Goal: Information Seeking & Learning: Learn about a topic

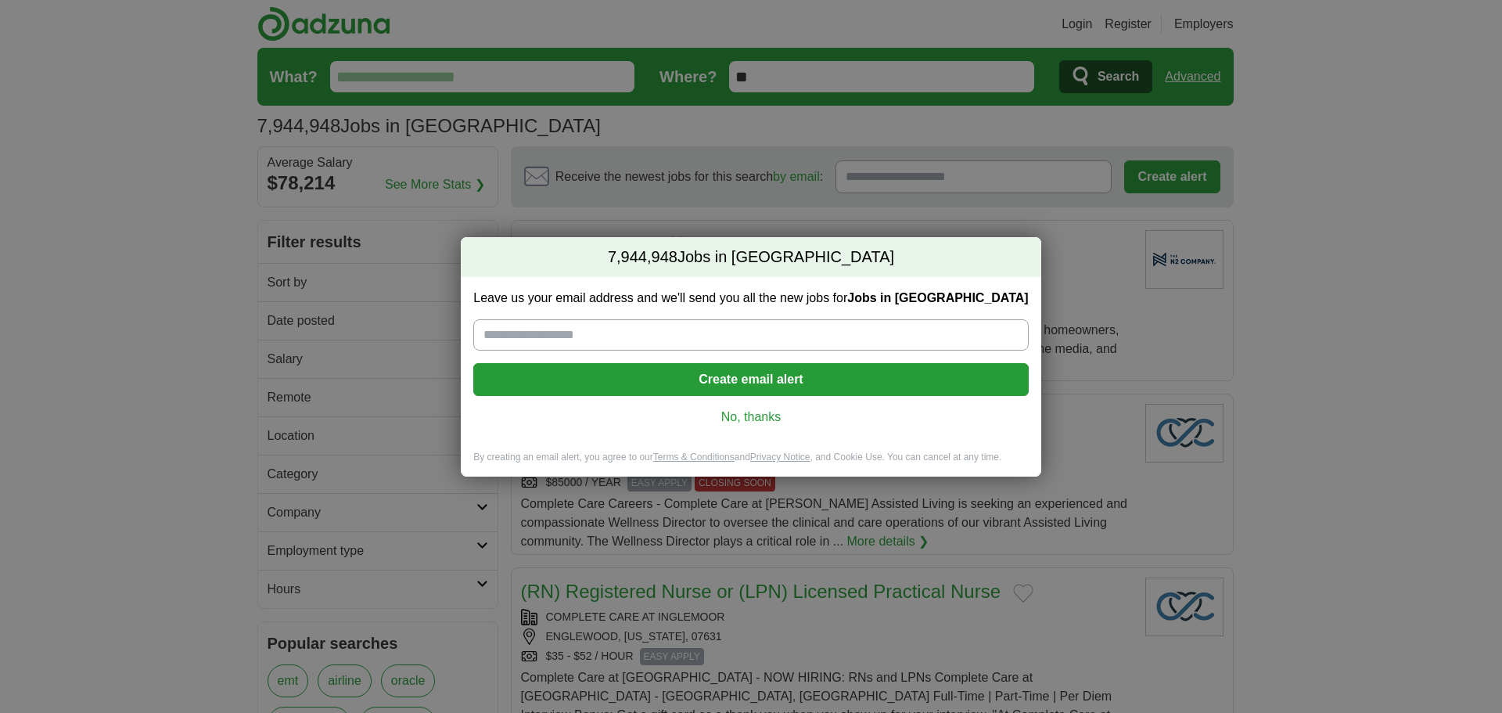
click at [756, 422] on link "No, thanks" at bounding box center [751, 416] width 530 height 17
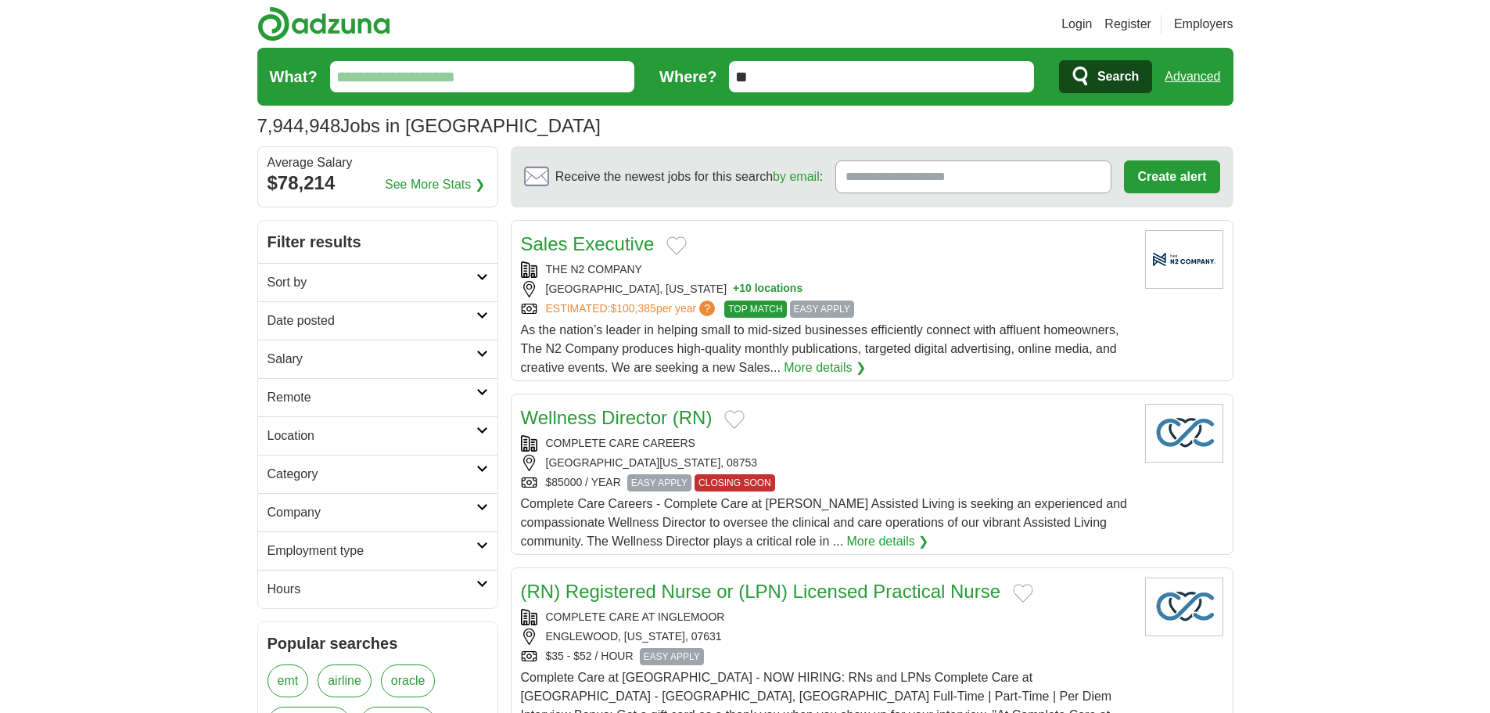
scroll to position [78, 0]
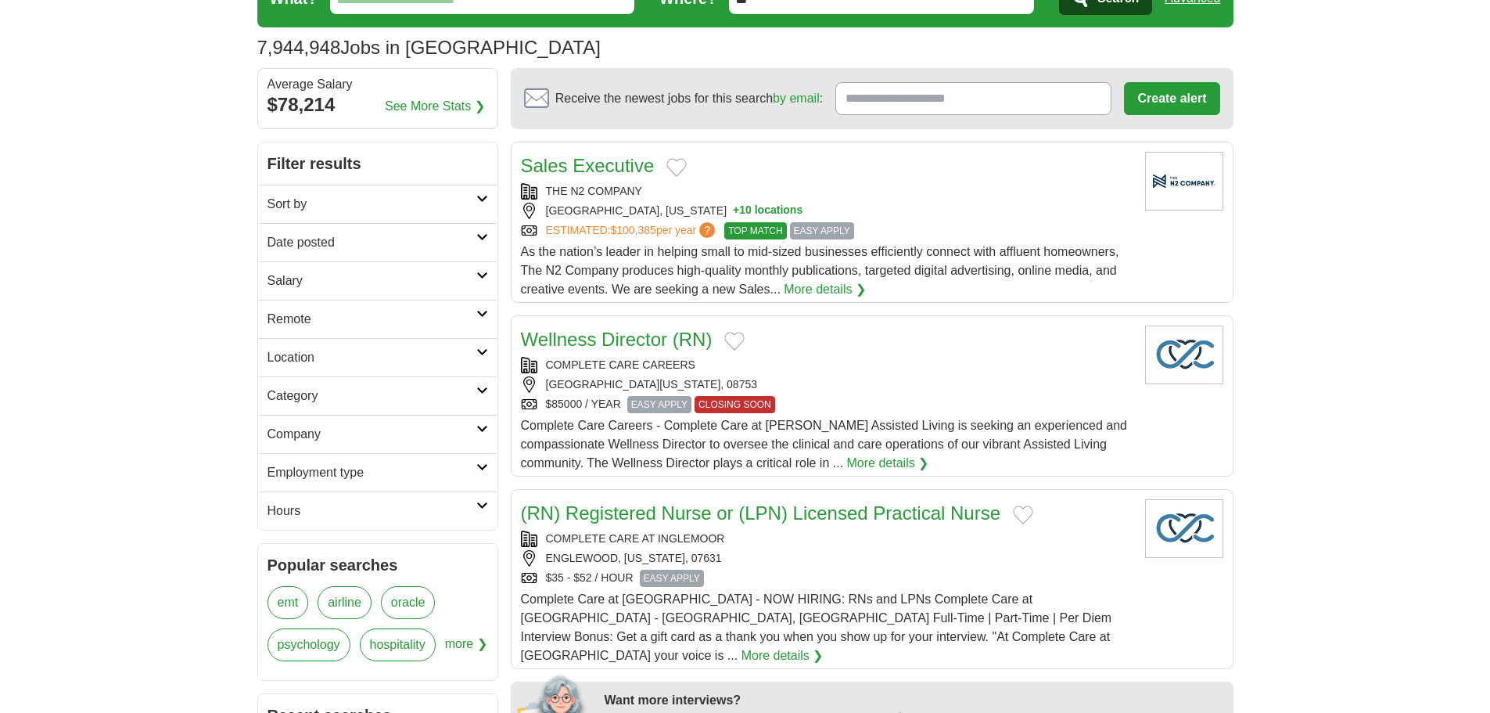
click at [494, 329] on link "Remote" at bounding box center [377, 319] width 239 height 38
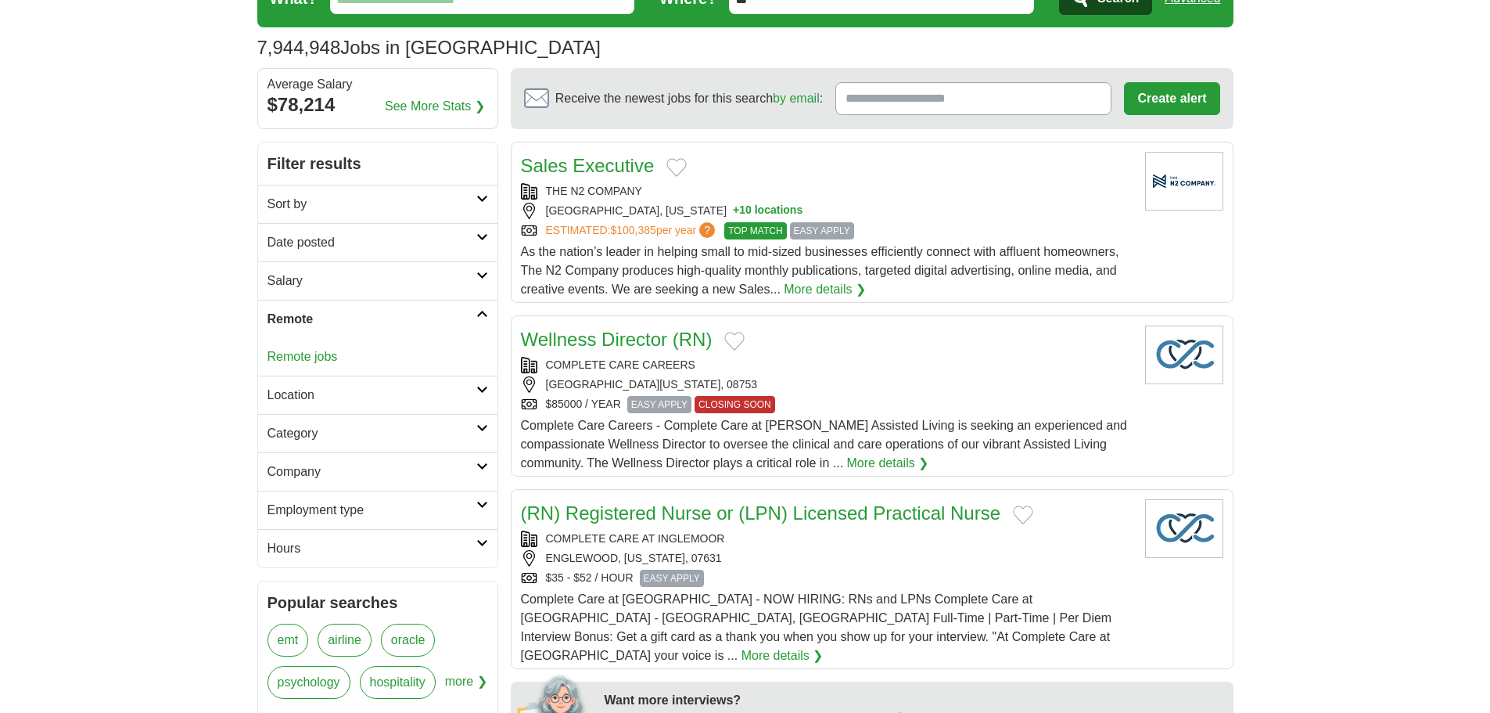
click at [308, 357] on link "Remote jobs" at bounding box center [302, 356] width 70 height 13
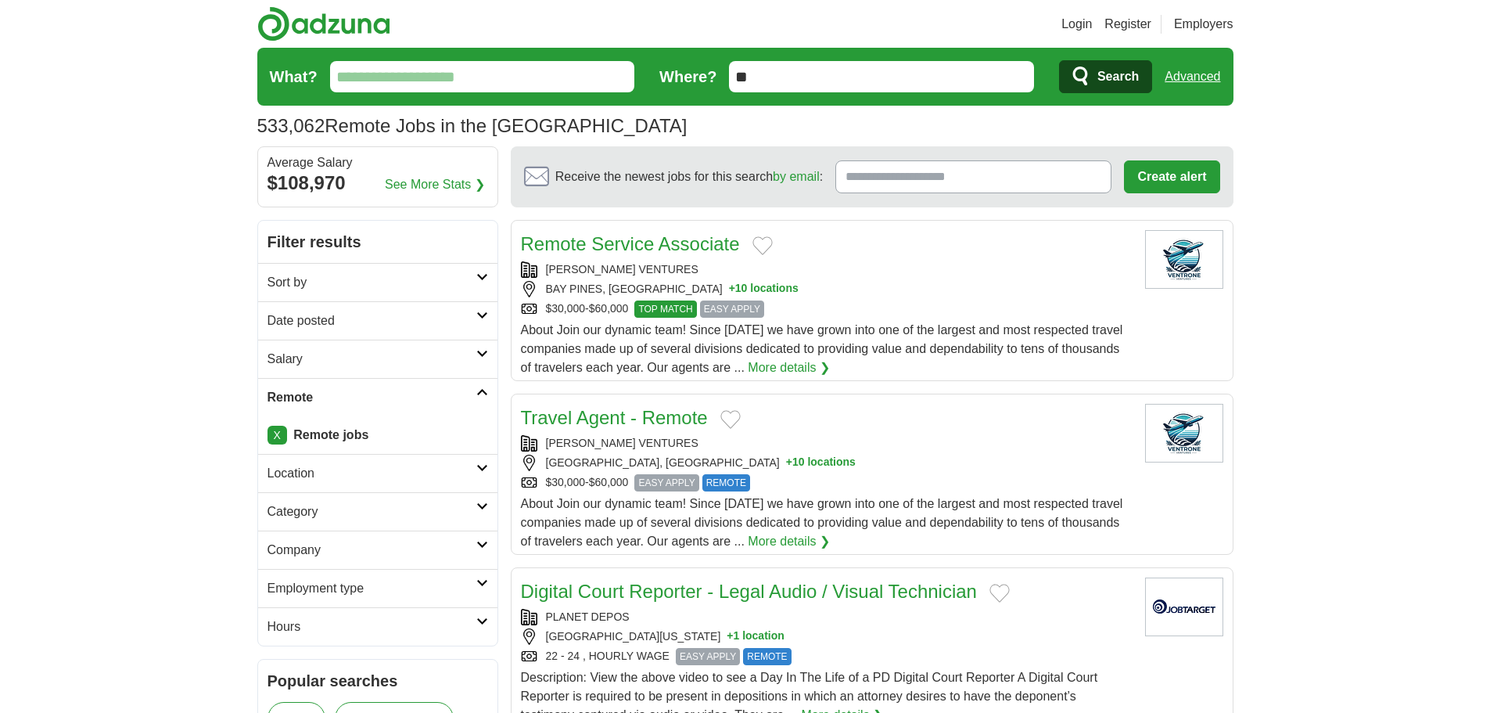
click at [481, 393] on icon at bounding box center [482, 392] width 12 height 8
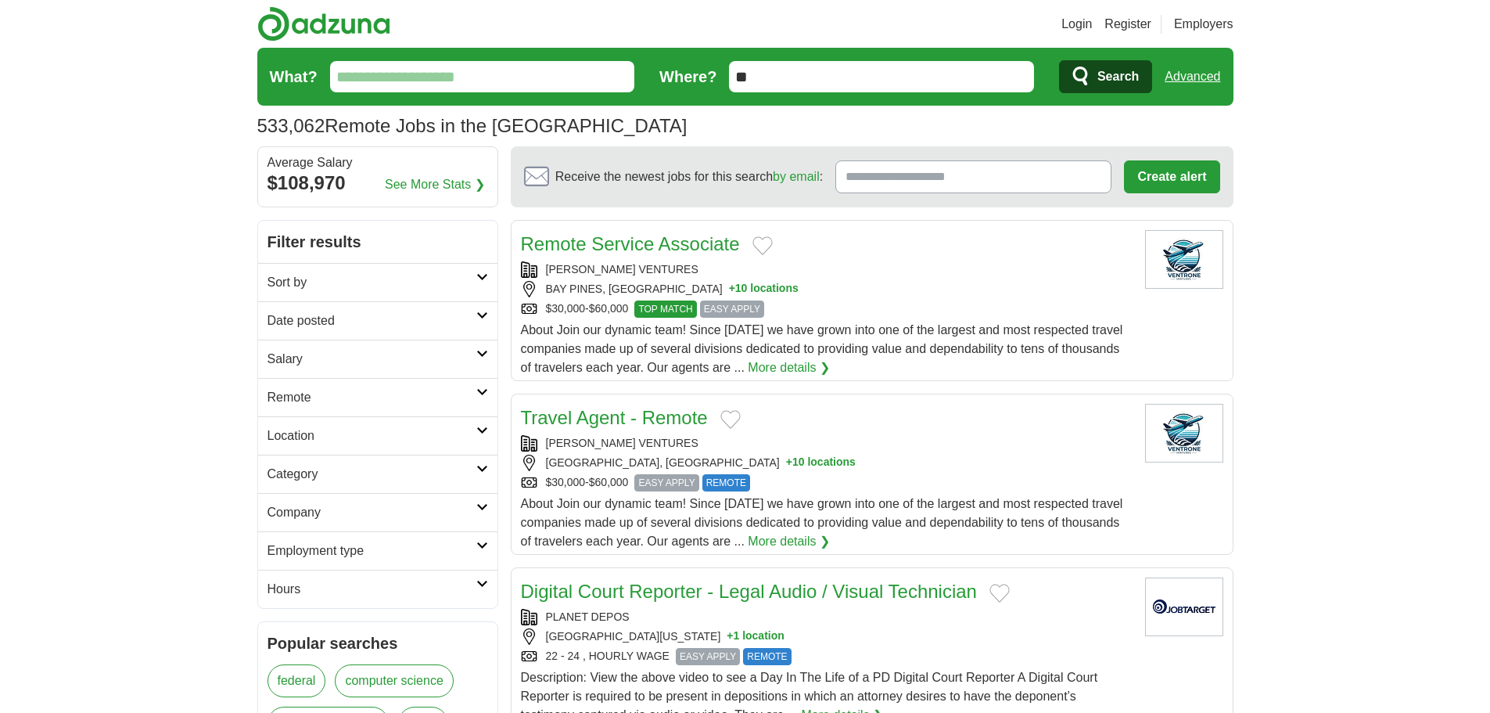
click at [836, 278] on div "[PERSON_NAME] VENTURES [GEOGRAPHIC_DATA], [GEOGRAPHIC_DATA] + 10 locations $30,…" at bounding box center [827, 289] width 612 height 56
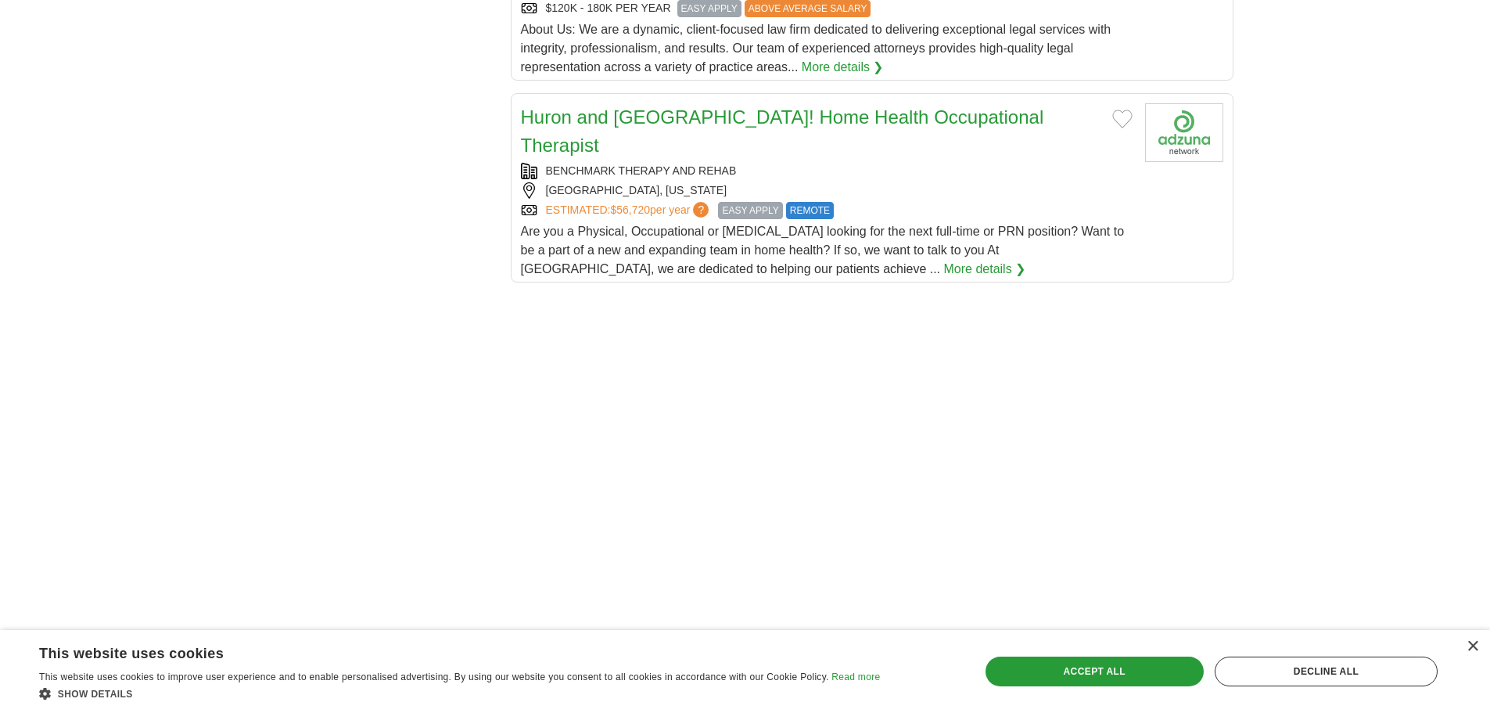
scroll to position [1877, 0]
